Goal: Information Seeking & Learning: Learn about a topic

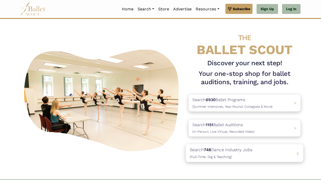
click at [205, 149] on b "748" at bounding box center [207, 149] width 7 height 5
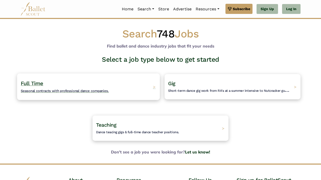
click at [33, 83] on span "Full Time" at bounding box center [32, 83] width 22 height 6
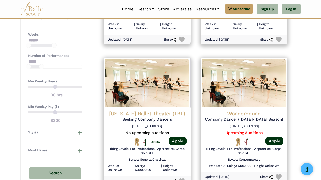
scroll to position [364, 0]
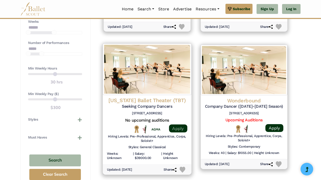
click at [177, 128] on link "Apply" at bounding box center [178, 128] width 18 height 8
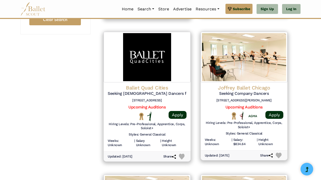
scroll to position [524, 0]
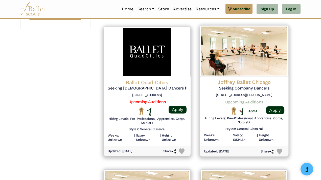
click at [240, 101] on link "Upcoming Auditions" at bounding box center [244, 101] width 38 height 5
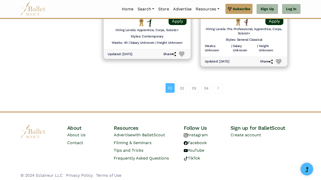
scroll to position [752, 0]
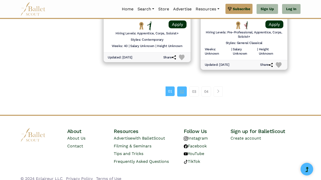
click at [185, 91] on link "02" at bounding box center [182, 91] width 10 height 10
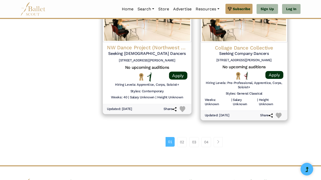
scroll to position [712, 0]
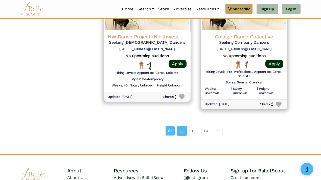
click at [184, 131] on link "02" at bounding box center [182, 131] width 10 height 10
click at [182, 131] on link "02" at bounding box center [182, 131] width 10 height 10
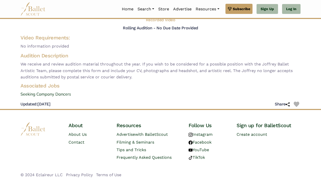
scroll to position [41, 0]
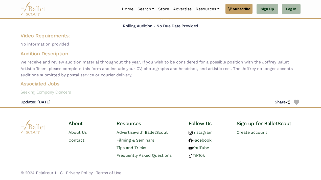
click at [60, 92] on link "Seeking Company Dancers" at bounding box center [160, 92] width 288 height 7
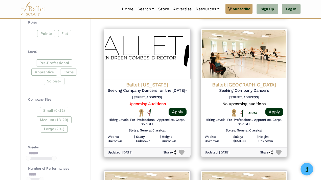
scroll to position [238, 0]
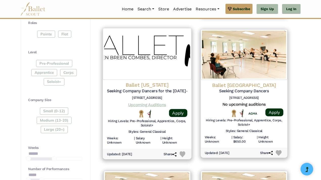
click at [154, 105] on link "Upcoming Auditions" at bounding box center [147, 104] width 38 height 5
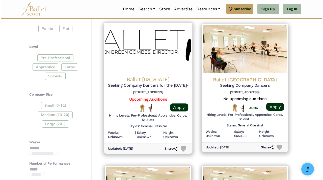
scroll to position [244, 0]
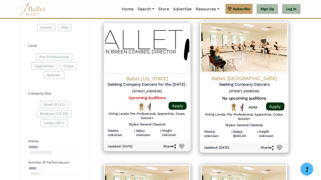
click at [239, 77] on h4 "Ballet [GEOGRAPHIC_DATA]" at bounding box center [244, 78] width 80 height 7
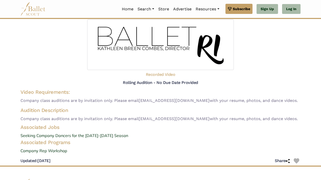
scroll to position [44, 0]
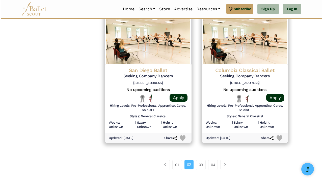
scroll to position [678, 0]
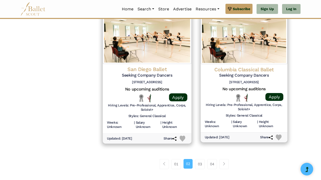
click at [145, 69] on h4 "San Diego Ballet" at bounding box center [147, 69] width 80 height 7
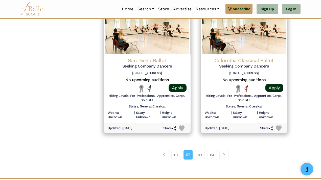
scroll to position [689, 0]
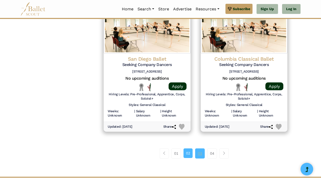
click at [197, 155] on link "03" at bounding box center [200, 153] width 10 height 10
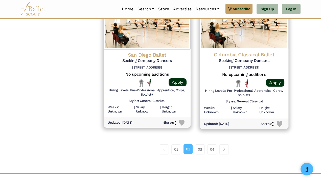
scroll to position [695, 0]
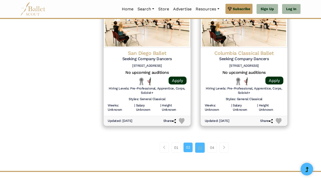
click at [200, 147] on link "03" at bounding box center [200, 147] width 10 height 10
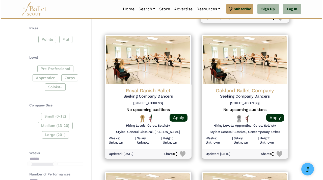
scroll to position [236, 0]
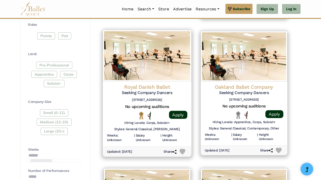
click at [145, 87] on h4 "Royal Danish Ballet" at bounding box center [147, 86] width 80 height 7
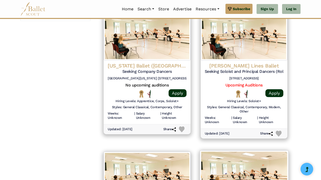
scroll to position [538, 0]
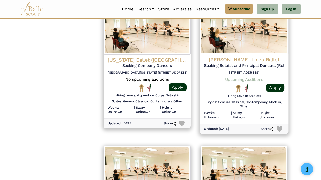
click at [250, 79] on link "Upcoming Auditions" at bounding box center [244, 79] width 38 height 5
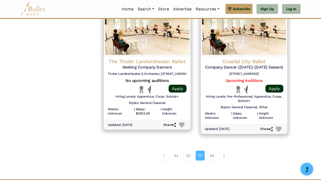
scroll to position [682, 0]
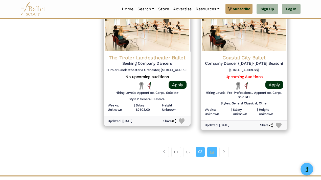
click at [212, 152] on link "04" at bounding box center [212, 152] width 10 height 10
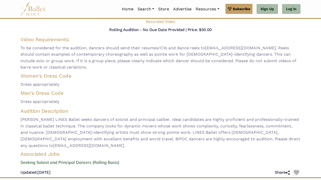
scroll to position [37, 0]
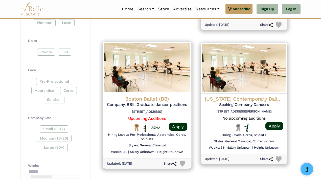
scroll to position [221, 0]
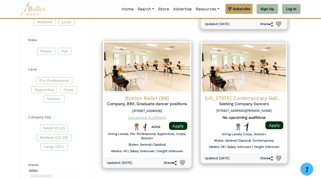
click at [150, 115] on link "Upcoming Auditions" at bounding box center [147, 117] width 38 height 5
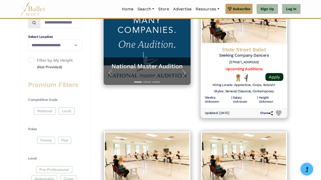
scroll to position [0, 0]
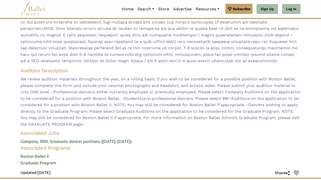
scroll to position [61, 0]
